Goal: Task Accomplishment & Management: Use online tool/utility

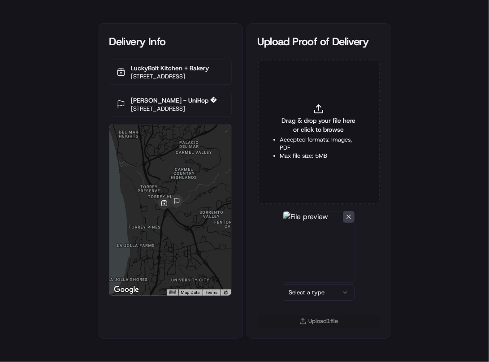
click at [331, 290] on html "Delivery Info LuckyBolt Kitchen + Bakery [STREET_ADDRESS] [PERSON_NAME] - UniHo…" at bounding box center [244, 181] width 489 height 362
click at [327, 315] on button "Upload 1 file" at bounding box center [319, 321] width 122 height 13
